Goal: Transaction & Acquisition: Purchase product/service

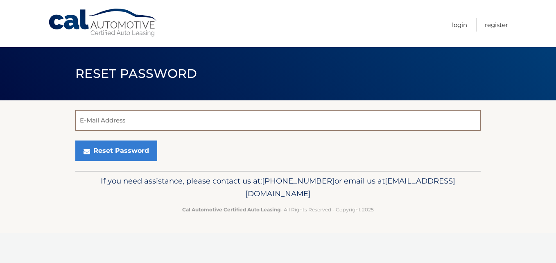
click at [122, 121] on input "E-Mail Address" at bounding box center [278, 120] width 406 height 20
type input "[EMAIL_ADDRESS][DOMAIN_NAME]"
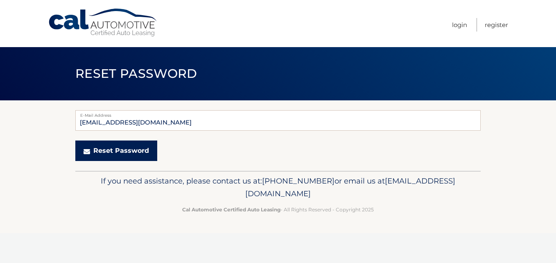
click at [140, 155] on button "Reset Password" at bounding box center [116, 151] width 82 height 20
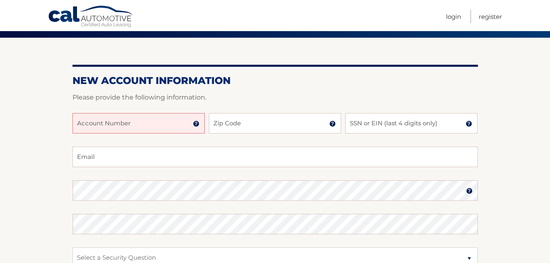
scroll to position [82, 0]
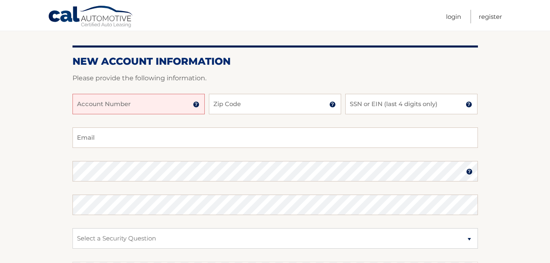
click at [157, 111] on input "Account Number" at bounding box center [139, 104] width 132 height 20
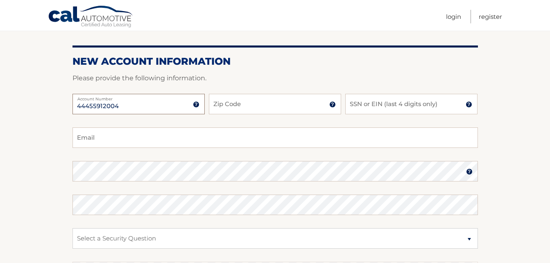
type input "44455912004"
click at [234, 102] on input "Zip Code" at bounding box center [275, 104] width 132 height 20
type input "11782"
click at [388, 107] on input "SSN or EIN (last 4 digits only)" at bounding box center [411, 104] width 132 height 20
type input "9003"
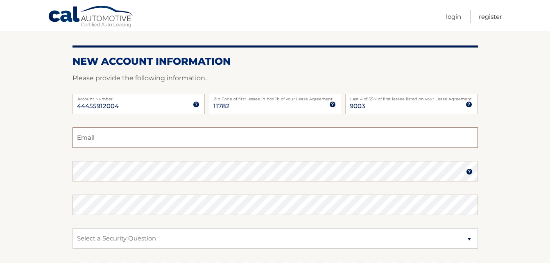
click at [138, 141] on input "Email" at bounding box center [276, 137] width 406 height 20
type input "adriennekaler1@gmail.com"
drag, startPoint x: 399, startPoint y: 107, endPoint x: 348, endPoint y: 108, distance: 51.6
click at [348, 108] on input "9003" at bounding box center [411, 104] width 132 height 20
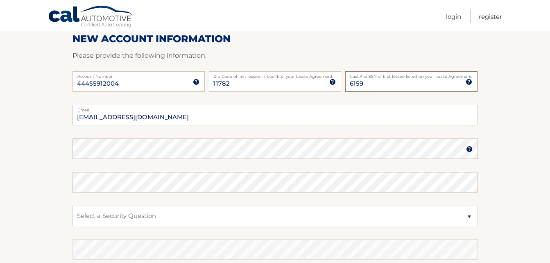
scroll to position [123, 0]
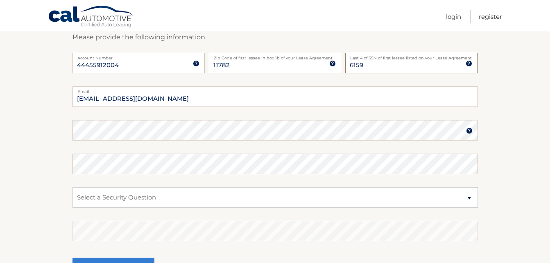
type input "6159"
click at [466, 132] on img at bounding box center [469, 130] width 7 height 7
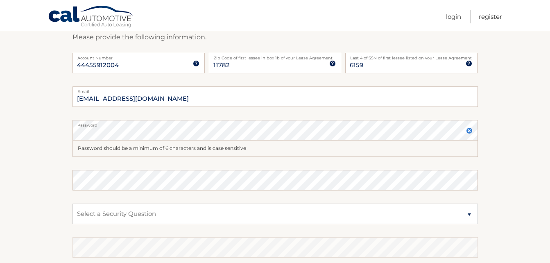
click at [466, 132] on img at bounding box center [469, 130] width 7 height 7
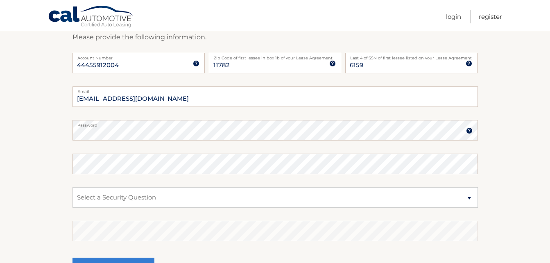
click at [229, 144] on fieldset "adriennekaler1@gmail.com Email Password Password should be a minimum of 6 chara…" at bounding box center [276, 191] width 406 height 211
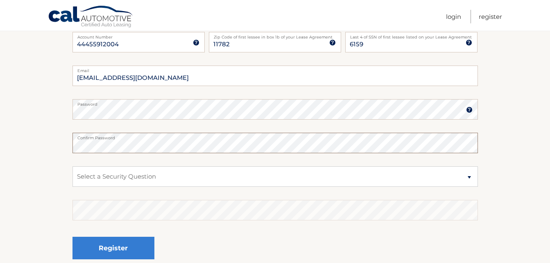
scroll to position [164, 0]
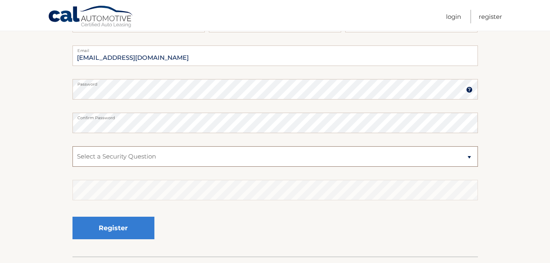
click at [290, 165] on select "Select a Security Question What was the name of your elementary school? What is…" at bounding box center [276, 156] width 406 height 20
click at [73, 146] on select "Select a Security Question What was the name of your elementary school? What is…" at bounding box center [276, 156] width 406 height 20
click at [470, 157] on select "Select a Security Question What was the name of your elementary school? What is…" at bounding box center [276, 156] width 406 height 20
select select "2"
click at [73, 146] on select "Select a Security Question What was the name of your elementary school? What is…" at bounding box center [276, 156] width 406 height 20
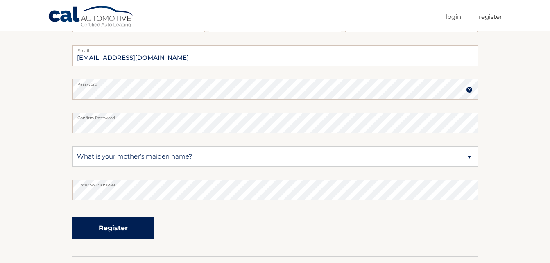
click at [114, 235] on button "Register" at bounding box center [114, 228] width 82 height 23
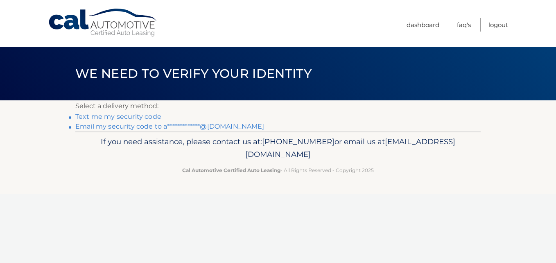
click at [118, 127] on link "**********" at bounding box center [169, 126] width 189 height 8
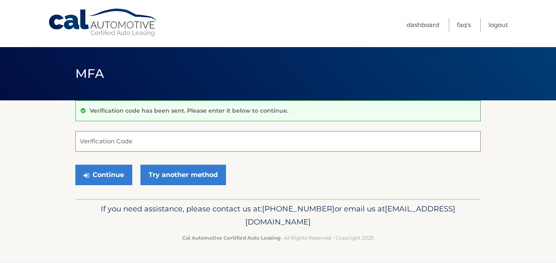
paste input "827807"
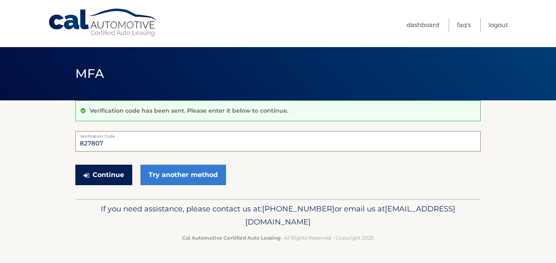
type input "827807"
click at [105, 176] on button "Continue" at bounding box center [103, 175] width 57 height 20
click at [244, 188] on div "Continue Try another method" at bounding box center [278, 175] width 406 height 28
click at [109, 145] on input "827807" at bounding box center [278, 141] width 406 height 20
drag, startPoint x: 109, startPoint y: 144, endPoint x: 73, endPoint y: 143, distance: 35.3
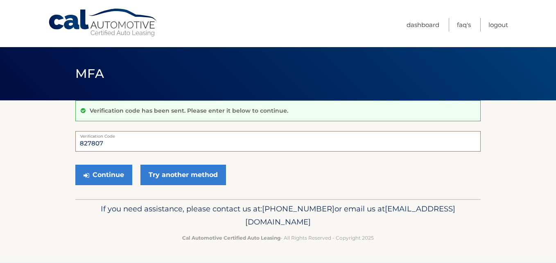
click at [74, 143] on section "Verification code has been sent. Please enter it below to continue. 827807 Veri…" at bounding box center [278, 149] width 556 height 99
paste input "827807"
click at [116, 174] on button "Continue" at bounding box center [103, 175] width 57 height 20
click at [238, 163] on div "Continue Try another method" at bounding box center [278, 175] width 406 height 28
click at [111, 138] on label "Verification Code" at bounding box center [278, 134] width 406 height 7
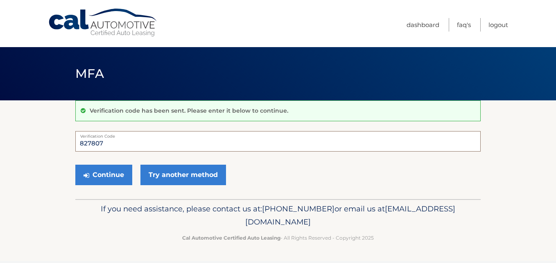
click at [111, 138] on input "827807" at bounding box center [278, 141] width 406 height 20
type input "8"
type input "827807"
click at [113, 176] on button "Continue" at bounding box center [103, 175] width 57 height 20
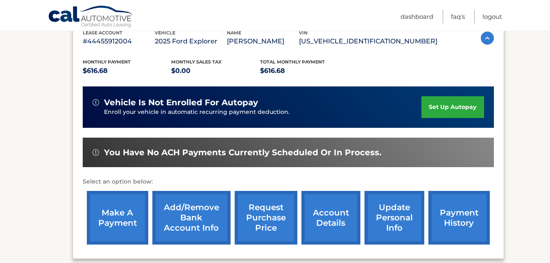
scroll to position [164, 0]
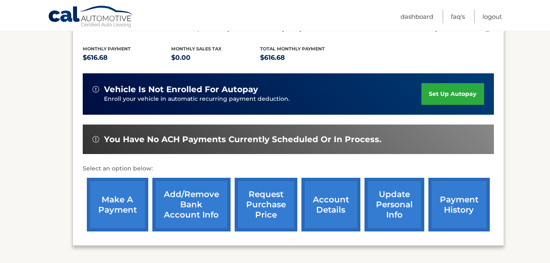
click at [128, 204] on link "make a payment" at bounding box center [117, 205] width 61 height 54
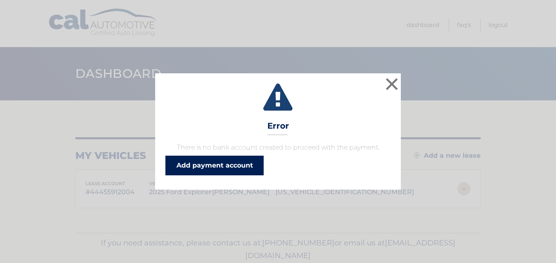
click at [222, 165] on link "Add payment account" at bounding box center [215, 166] width 98 height 20
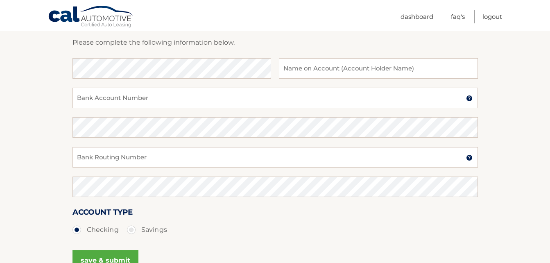
scroll to position [41, 0]
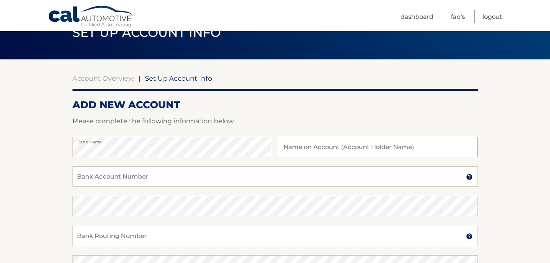
drag, startPoint x: 343, startPoint y: 143, endPoint x: 377, endPoint y: 153, distance: 34.7
click at [343, 143] on input "text" at bounding box center [378, 147] width 199 height 20
type input "Adrienne and James Kaler"
click at [186, 177] on input "Bank Account Number" at bounding box center [276, 176] width 406 height 20
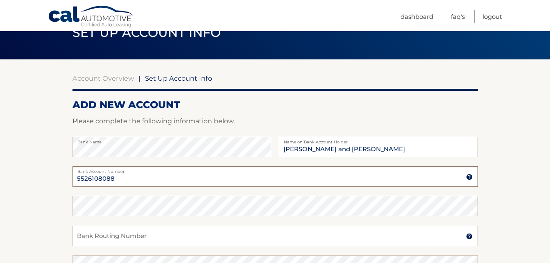
type input "5526108088"
click at [189, 234] on input "Bank Routing Number" at bounding box center [276, 236] width 406 height 20
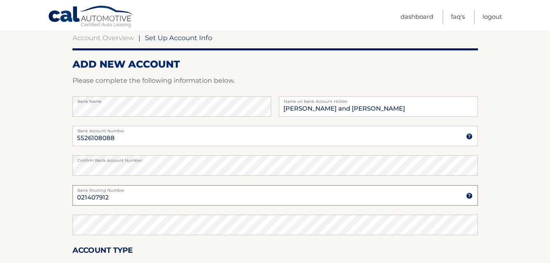
scroll to position [82, 0]
type input "021407912"
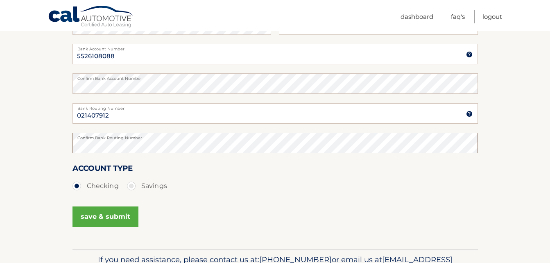
scroll to position [171, 0]
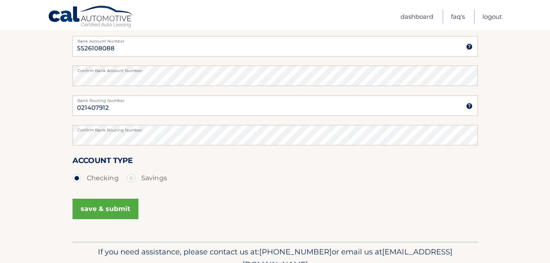
click at [102, 206] on button "save & submit" at bounding box center [106, 209] width 66 height 20
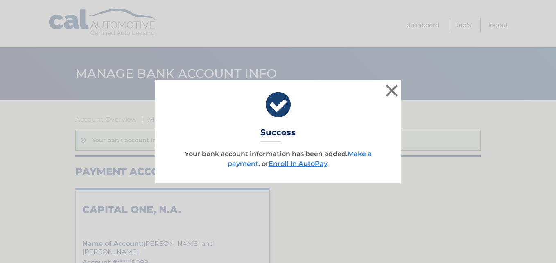
click at [235, 163] on link "Make a payment" at bounding box center [300, 159] width 144 height 18
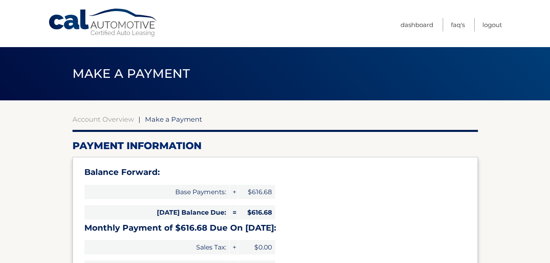
select select "NDY2Y2VmMzEtOTBkZi00OTJhLWFhODUtMjY1N2FjNzZjYjE0"
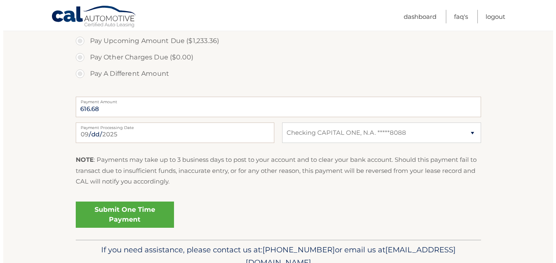
scroll to position [328, 0]
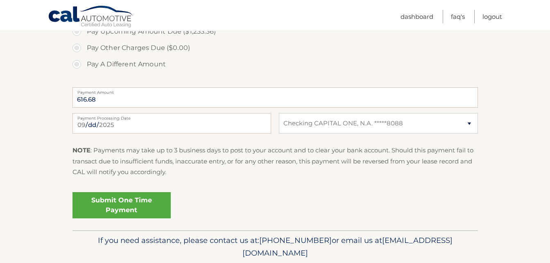
click at [138, 202] on link "Submit One Time Payment" at bounding box center [122, 205] width 98 height 26
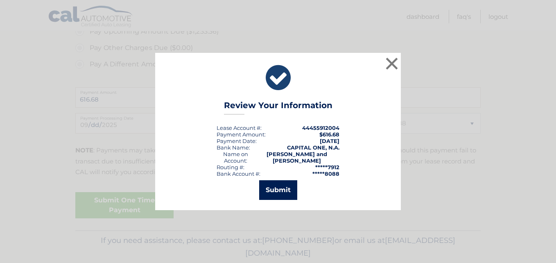
click at [271, 181] on button "Submit" at bounding box center [278, 190] width 38 height 20
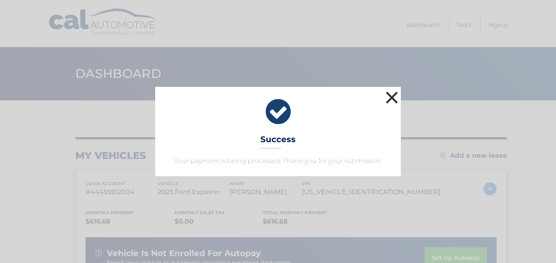
click at [392, 96] on button "×" at bounding box center [392, 97] width 16 height 16
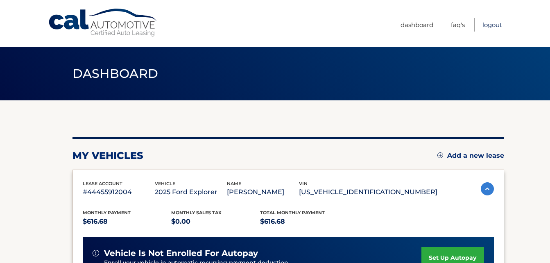
click at [492, 25] on link "Logout" at bounding box center [493, 25] width 20 height 14
